Goal: Information Seeking & Learning: Compare options

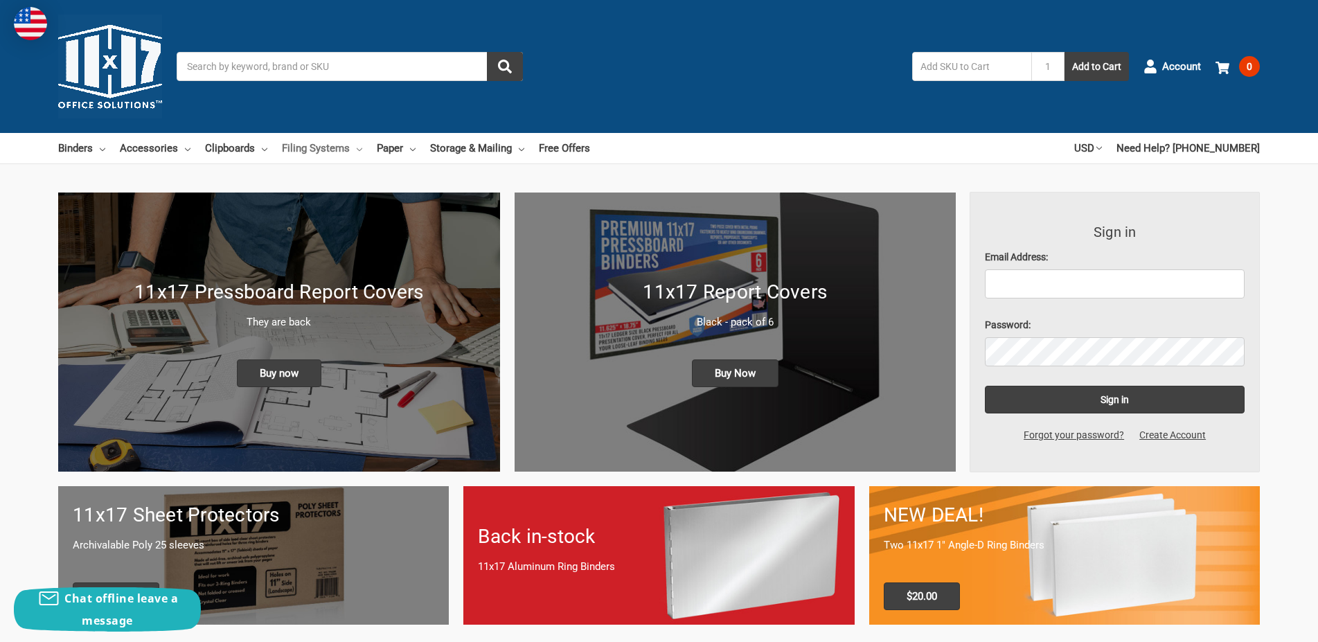
click at [362, 148] on icon at bounding box center [360, 150] width 6 height 6
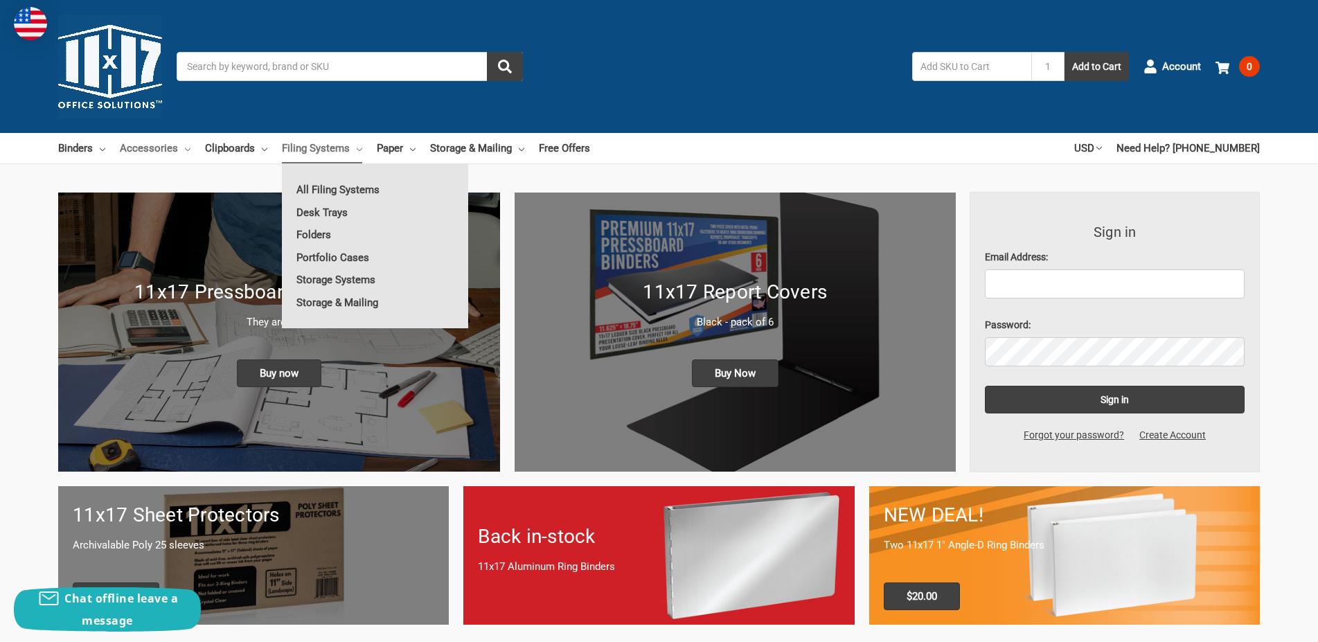
click at [190, 147] on icon at bounding box center [188, 150] width 6 height 6
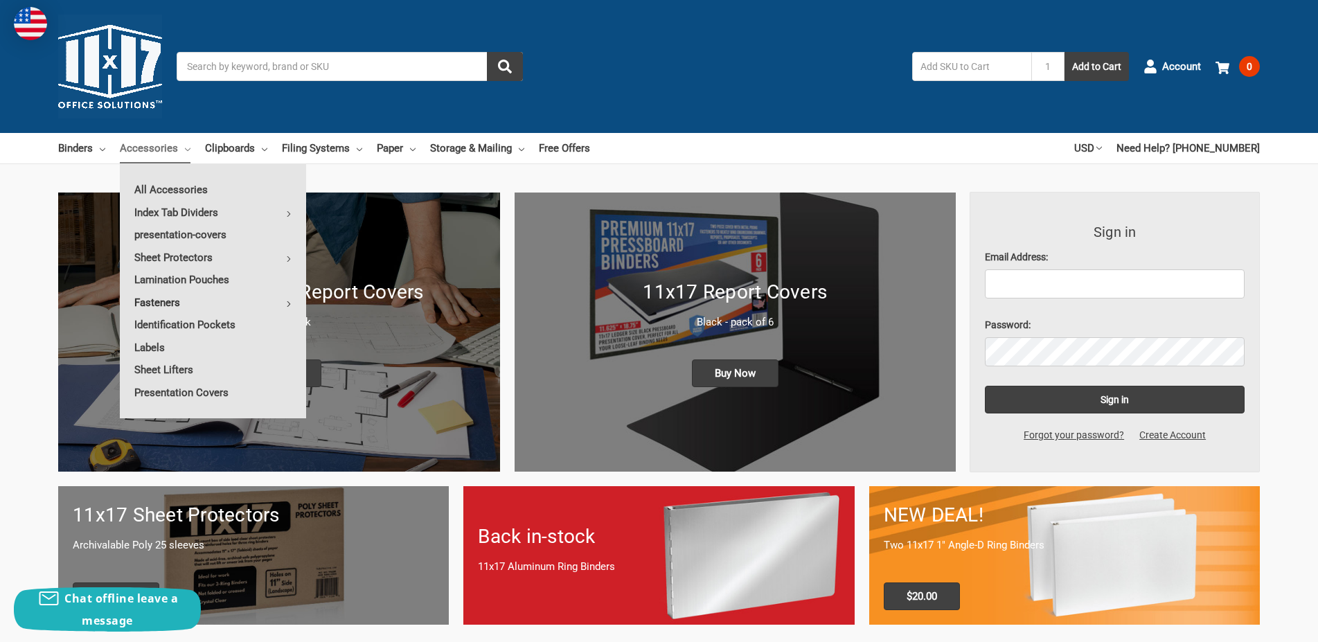
click at [294, 304] on link "Fasteners" at bounding box center [213, 303] width 186 height 22
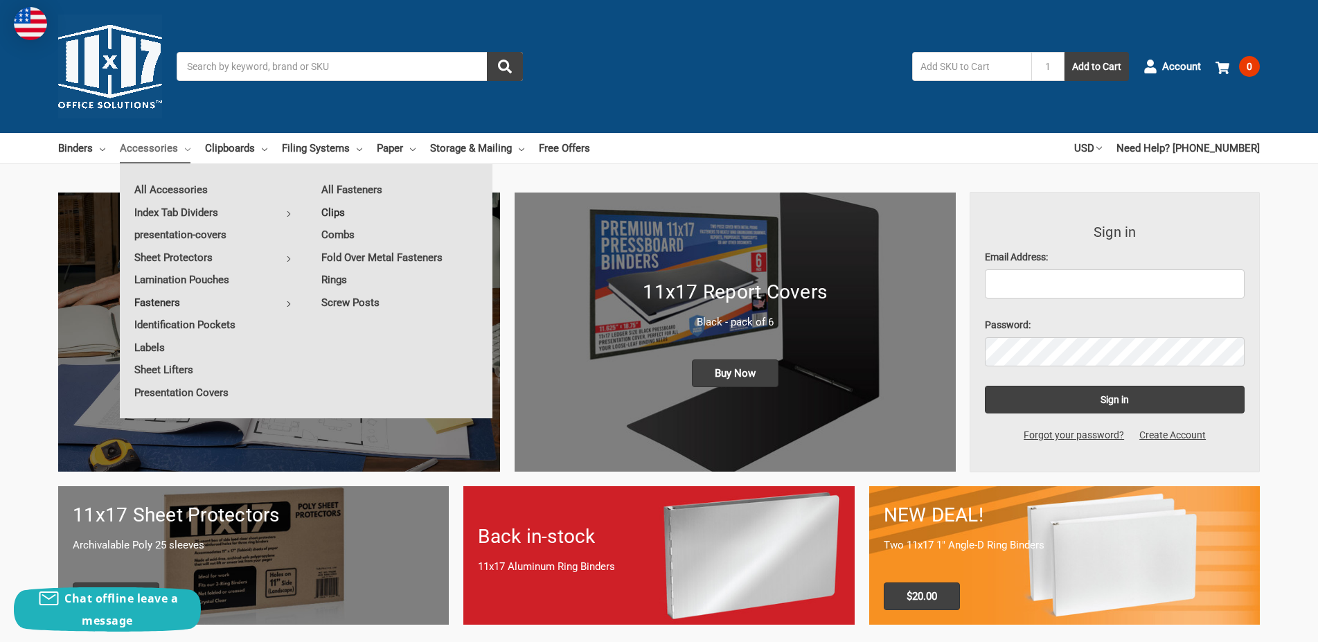
click at [337, 215] on link "Clips" at bounding box center [400, 213] width 186 height 22
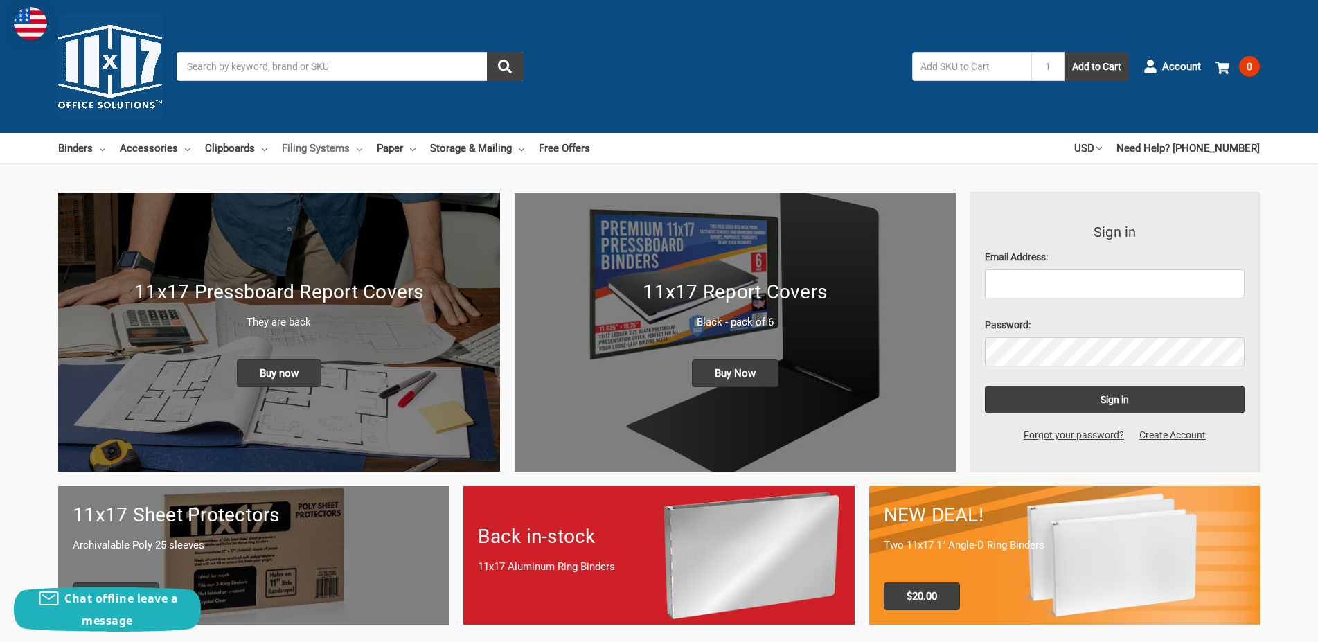
click at [362, 147] on link "Filing Systems" at bounding box center [322, 148] width 80 height 30
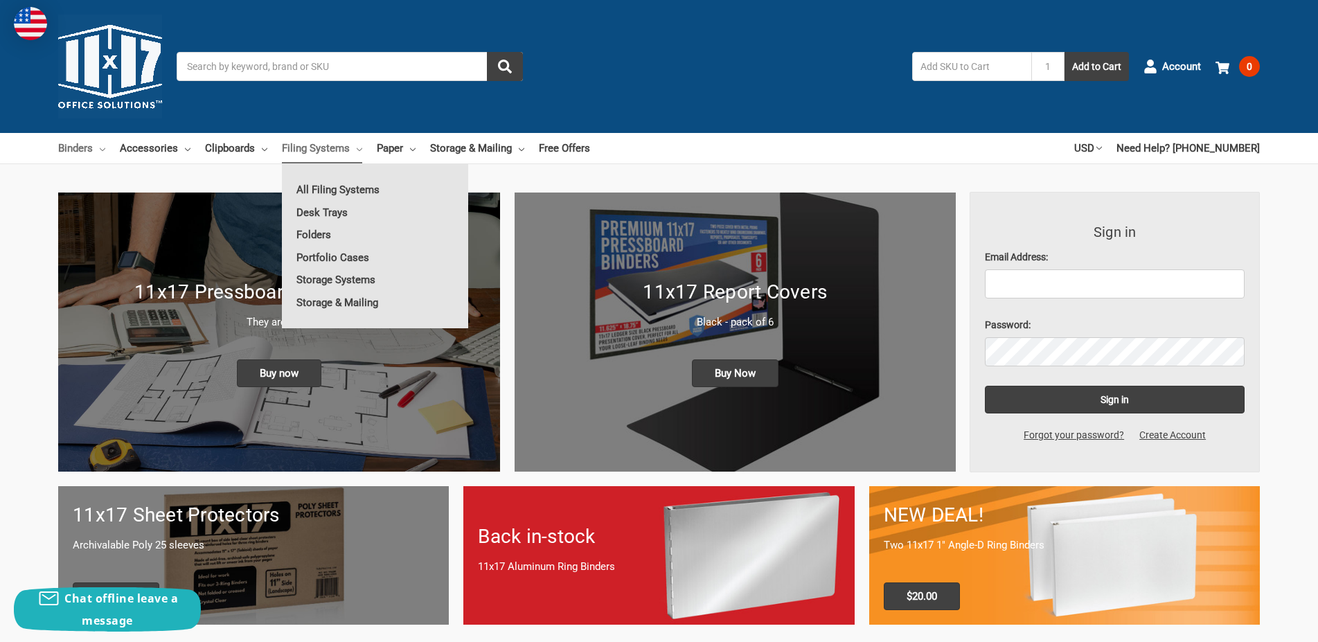
click at [103, 150] on icon at bounding box center [103, 150] width 6 height 6
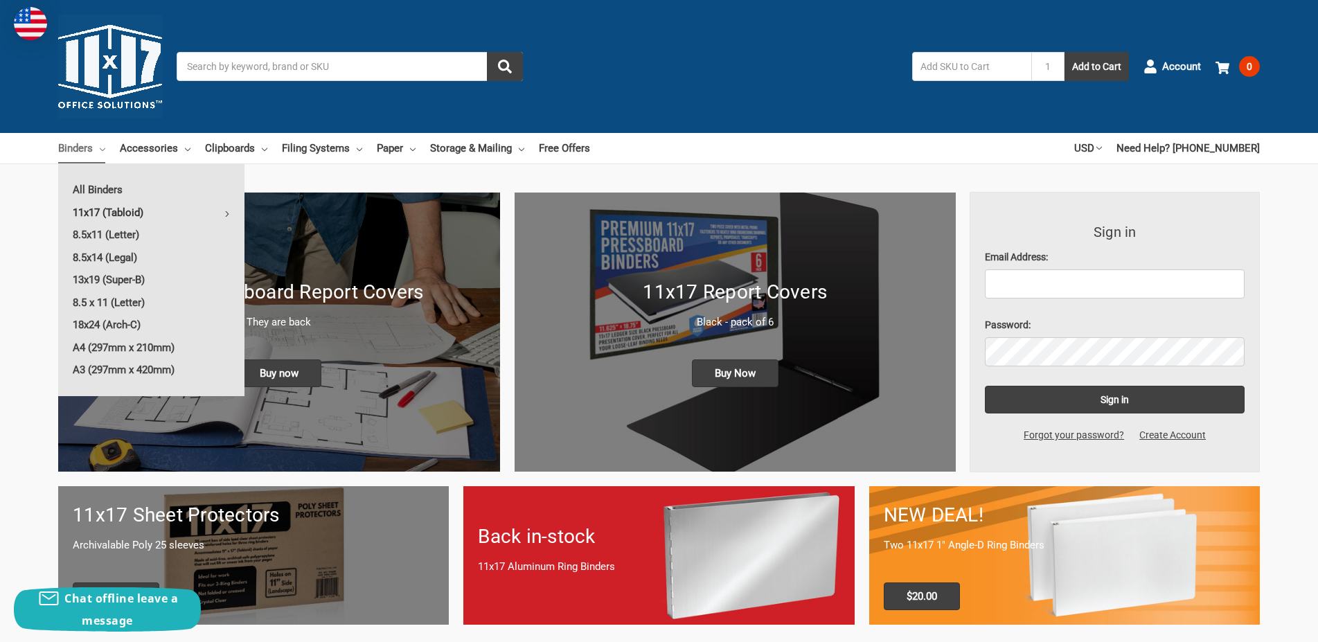
click at [139, 210] on link "11x17 (Tabloid)" at bounding box center [151, 213] width 186 height 22
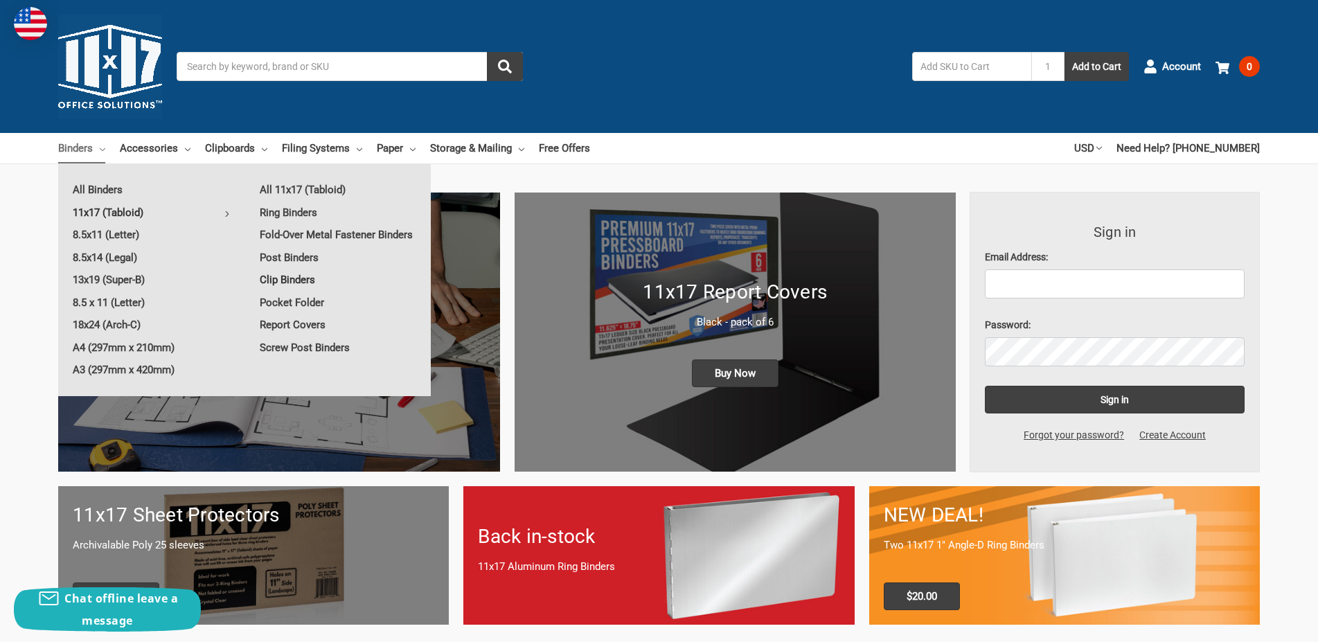
click at [281, 291] on link "Clip Binders" at bounding box center [338, 280] width 186 height 22
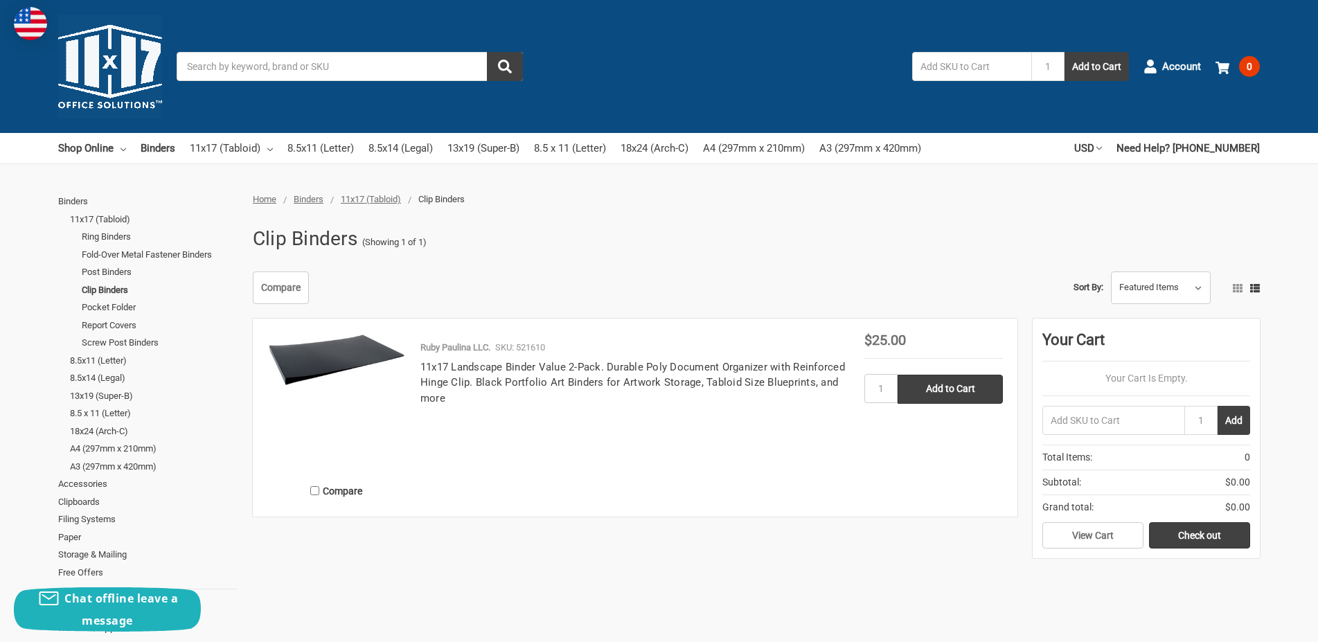
click at [345, 367] on img at bounding box center [336, 359] width 139 height 53
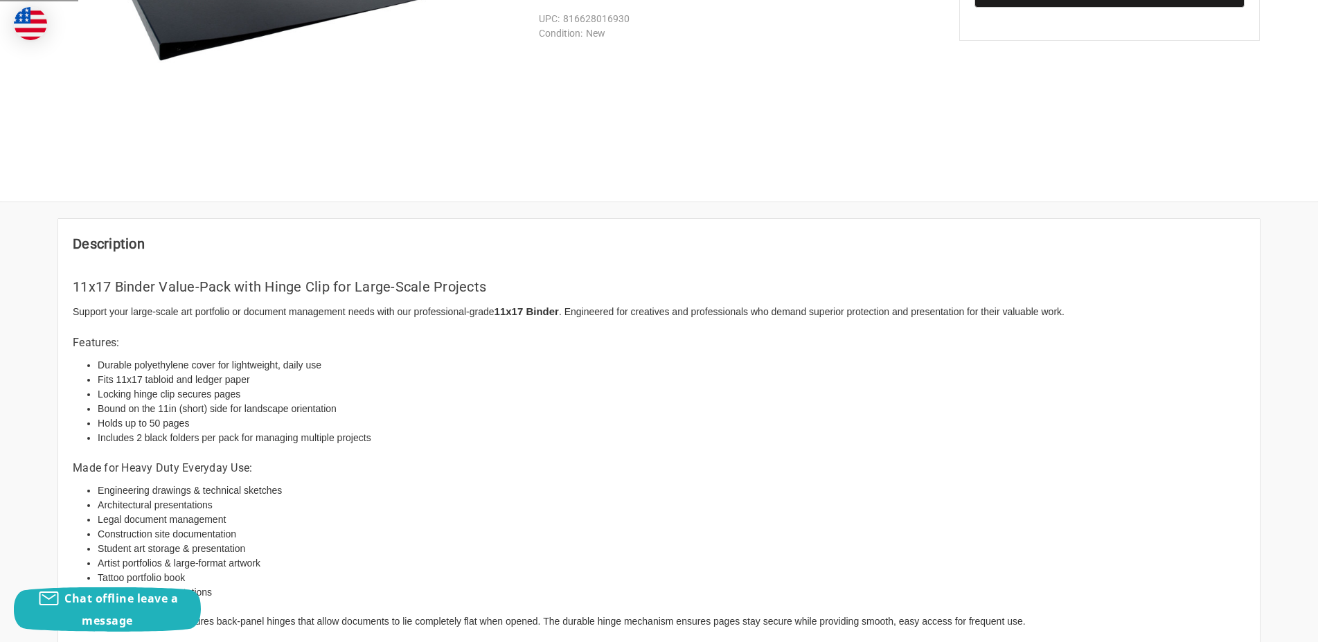
scroll to position [283, 0]
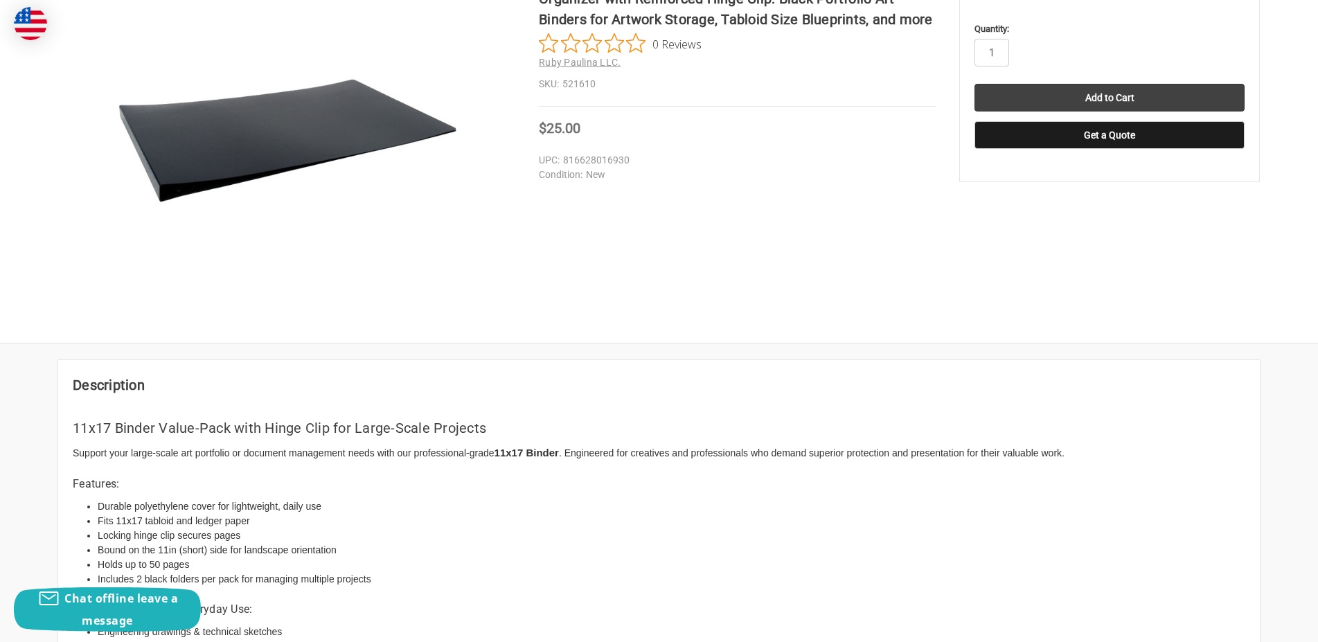
click at [181, 183] on img at bounding box center [287, 141] width 346 height 132
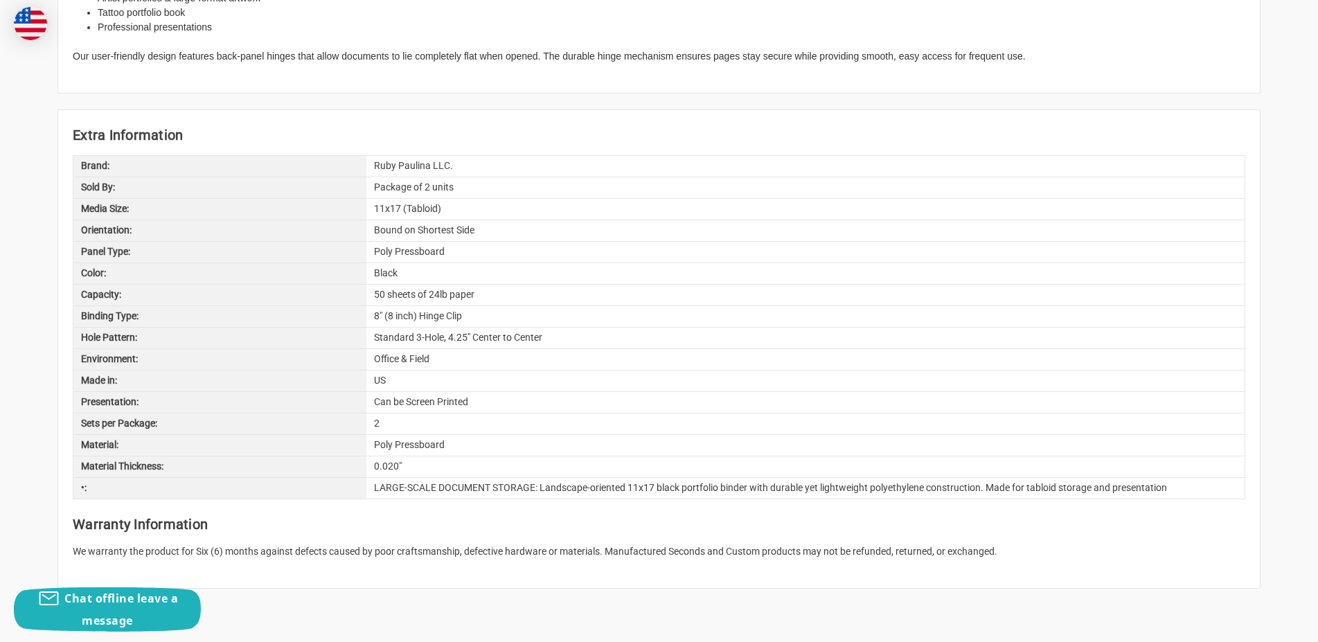
scroll to position [565, 0]
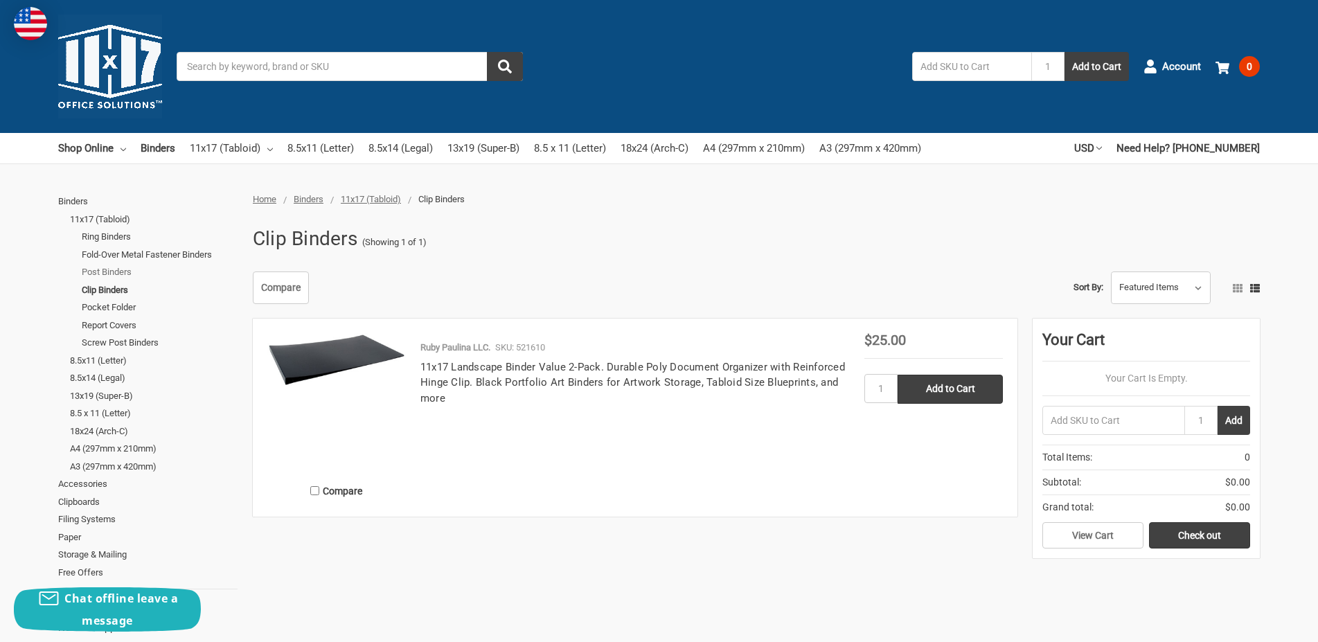
click at [118, 267] on link "Post Binders" at bounding box center [160, 272] width 156 height 18
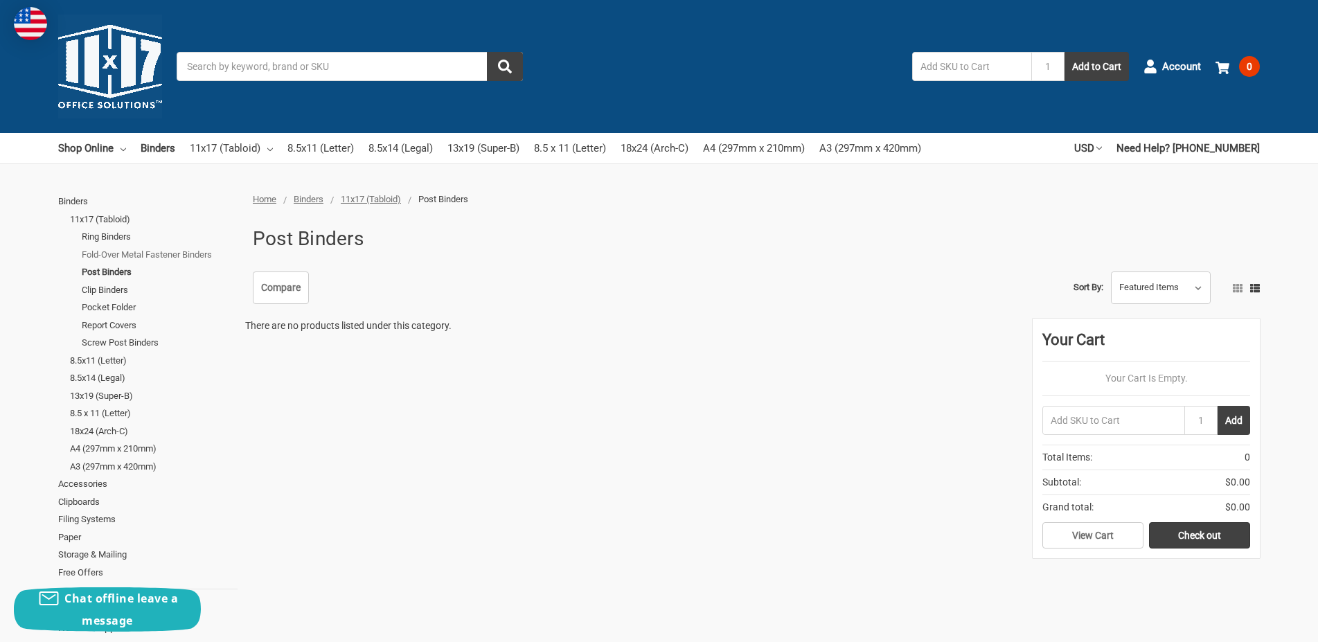
click at [128, 256] on link "Fold-Over Metal Fastener Binders" at bounding box center [160, 255] width 156 height 18
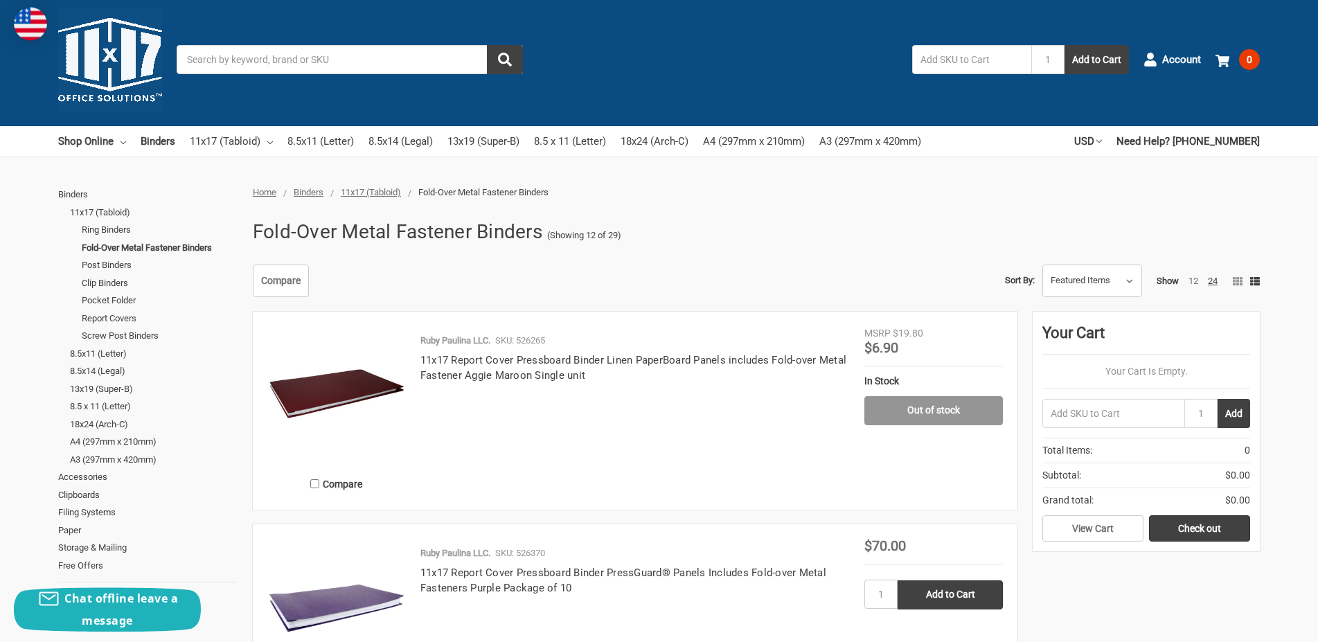
scroll to position [212, 0]
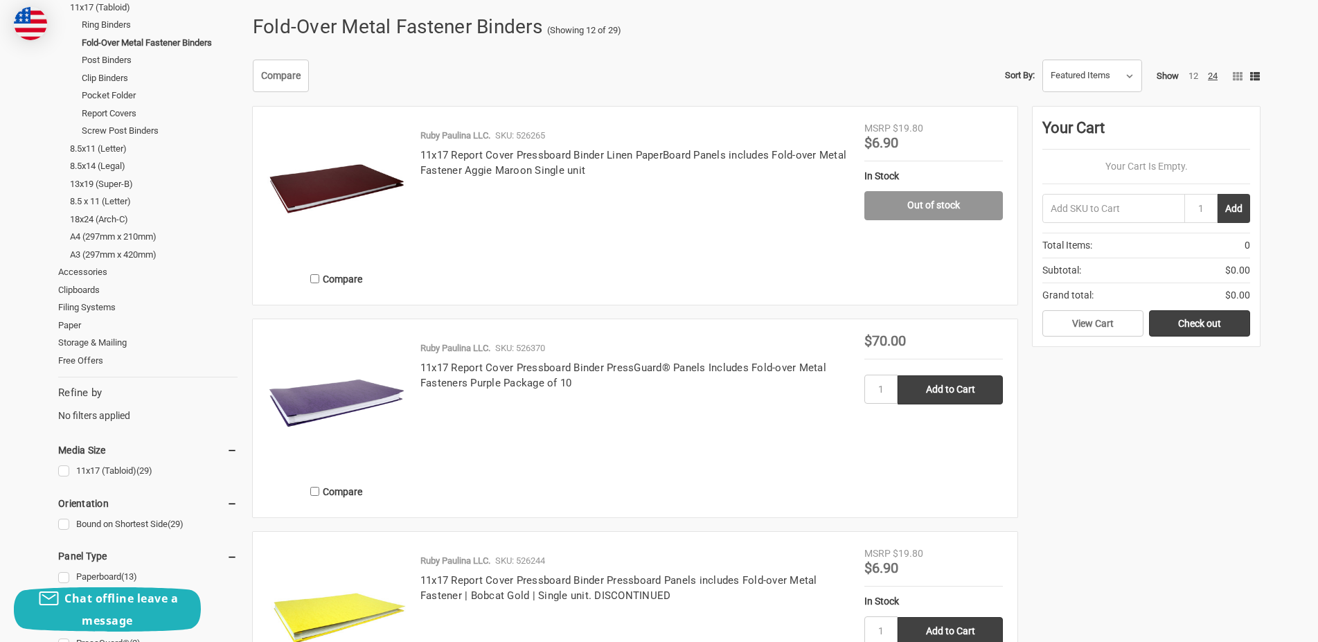
click at [479, 377] on h4 "11x17 Report Cover Pressboard Binder PressGuard® Panels Includes Fold-over Meta…" at bounding box center [634, 375] width 429 height 31
click at [477, 376] on h4 "11x17 Report Cover Pressboard Binder PressGuard® Panels Includes Fold-over Meta…" at bounding box center [634, 375] width 429 height 31
click at [475, 368] on link "11x17 Report Cover Pressboard Binder PressGuard® Panels Includes Fold-over Meta…" at bounding box center [623, 376] width 406 height 28
click at [487, 165] on link "11x17 Report Cover Pressboard Binder Linen PaperBoard Panels includes Fold-over…" at bounding box center [633, 163] width 426 height 28
